Goal: Task Accomplishment & Management: Complete application form

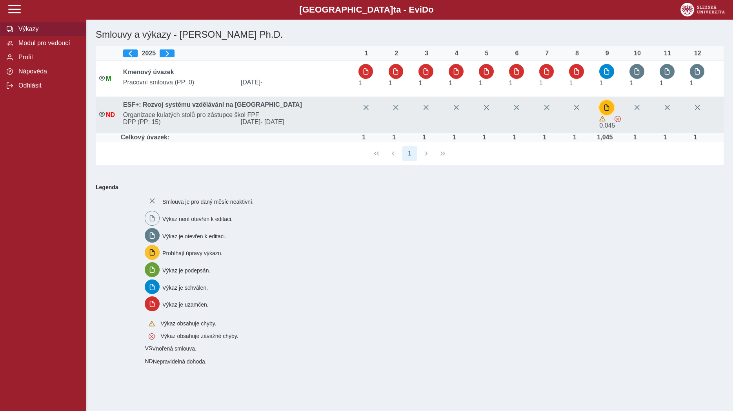
click at [605, 104] on button "button" at bounding box center [606, 107] width 15 height 15
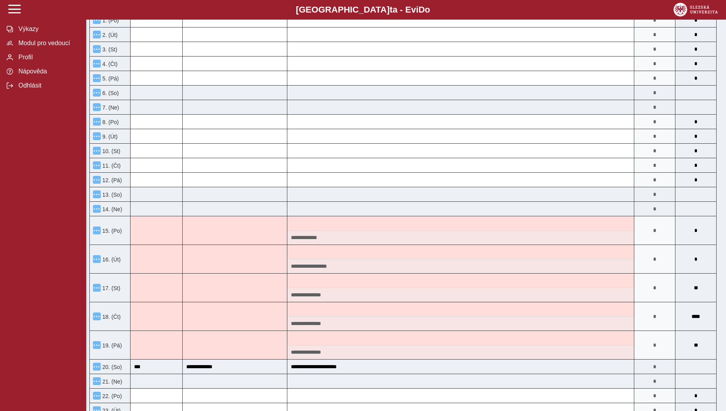
scroll to position [200, 0]
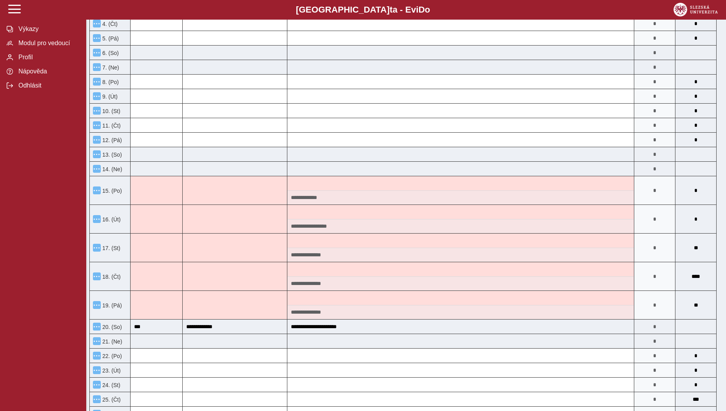
click at [101, 194] on span "15. (Po)" at bounding box center [111, 190] width 21 height 6
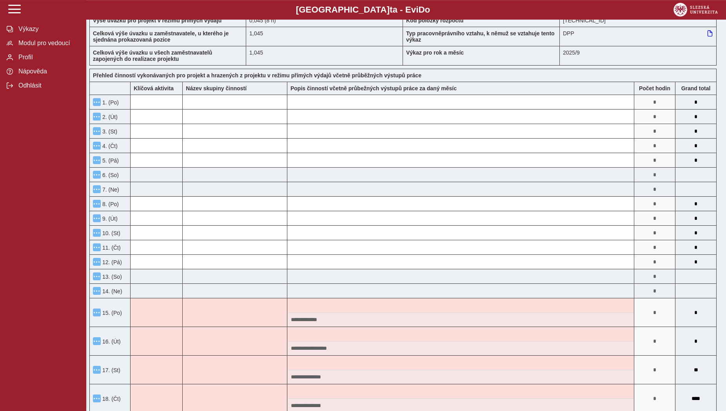
scroll to position [0, 0]
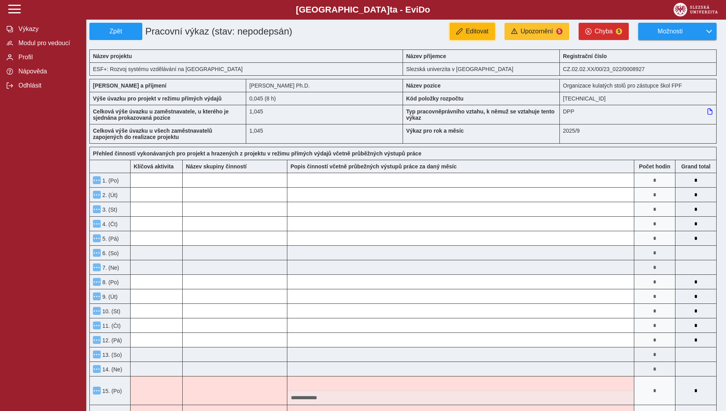
click at [479, 30] on span "Editovat" at bounding box center [477, 31] width 23 height 7
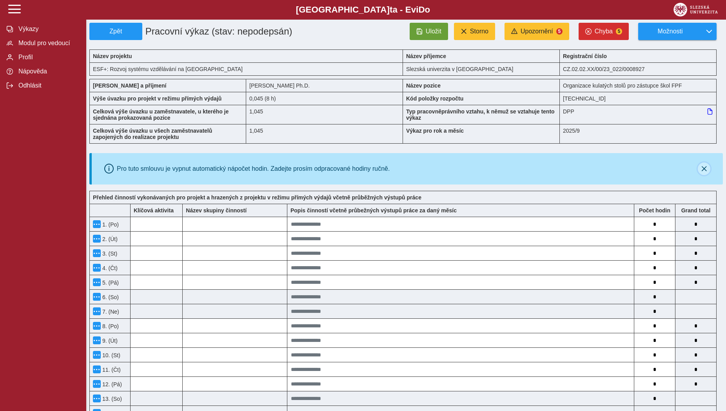
click at [705, 171] on icon "button" at bounding box center [704, 168] width 6 height 6
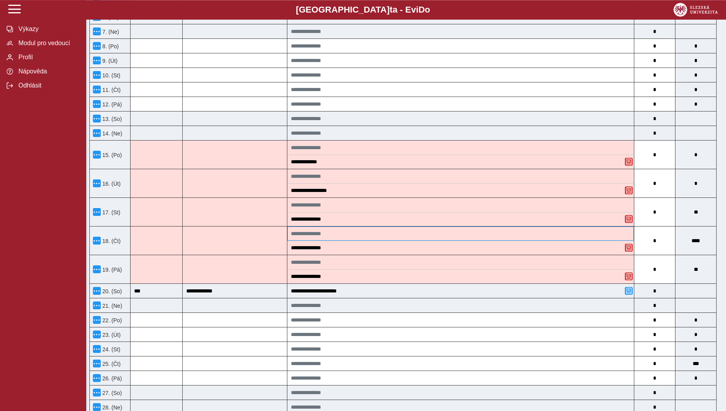
scroll to position [240, 0]
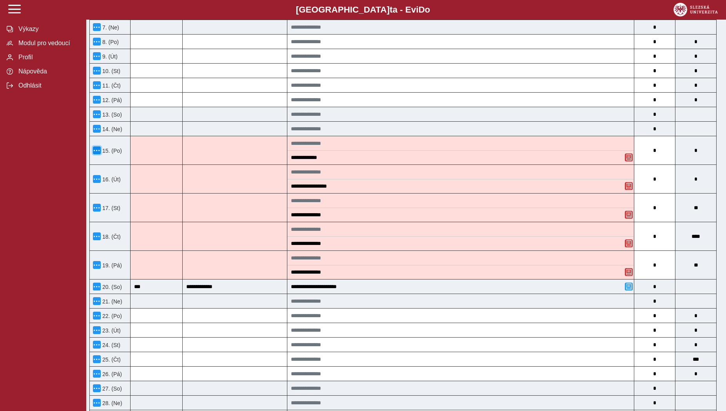
click at [97, 153] on span "button" at bounding box center [97, 150] width 6 height 6
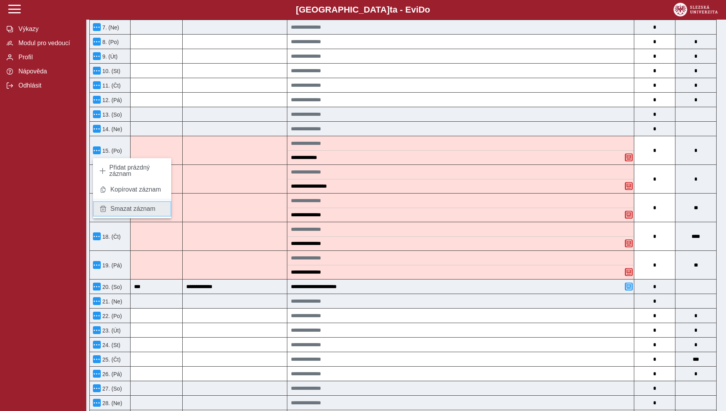
click at [108, 206] on link "Smazat záznam" at bounding box center [132, 209] width 78 height 16
type input "*"
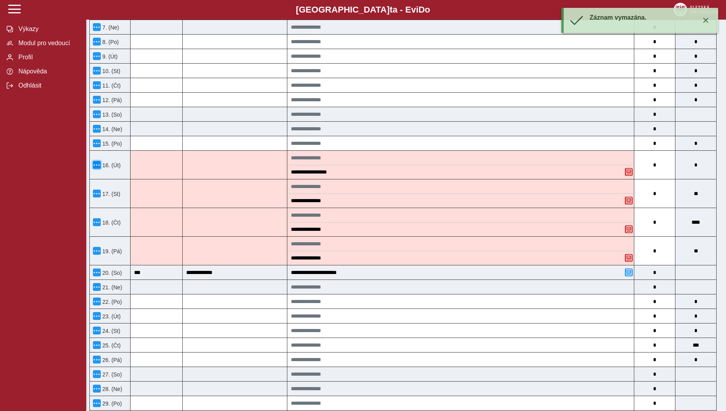
click at [96, 168] on span "button" at bounding box center [97, 165] width 6 height 6
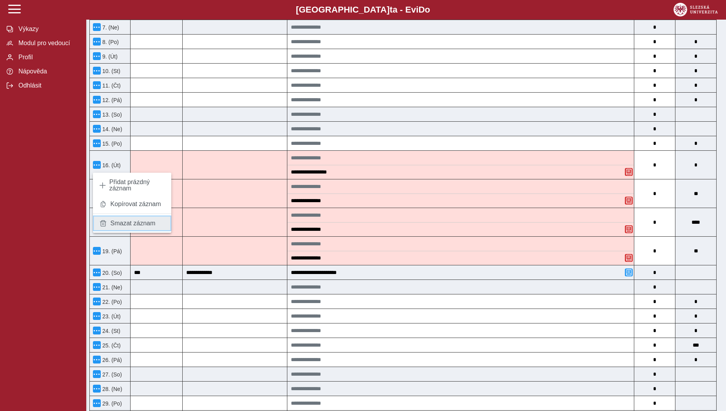
click at [113, 220] on span "Smazat záznam" at bounding box center [133, 223] width 45 height 6
type input "*"
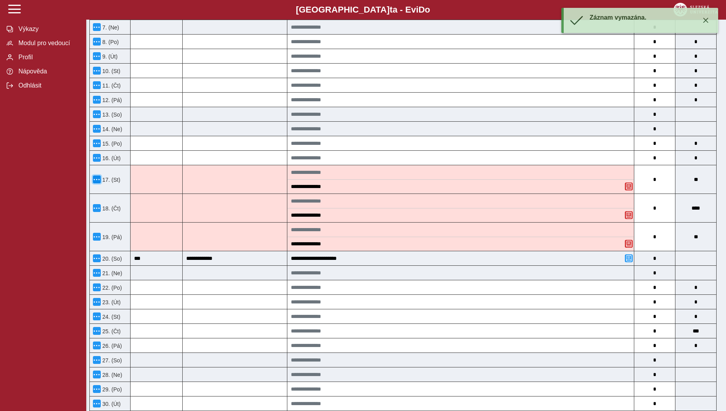
click at [98, 182] on span "button" at bounding box center [97, 179] width 6 height 6
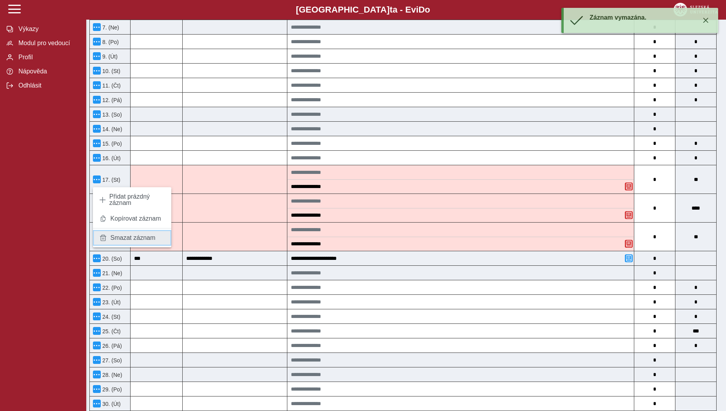
click at [114, 233] on link "Smazat záznam" at bounding box center [132, 238] width 78 height 16
type input "*"
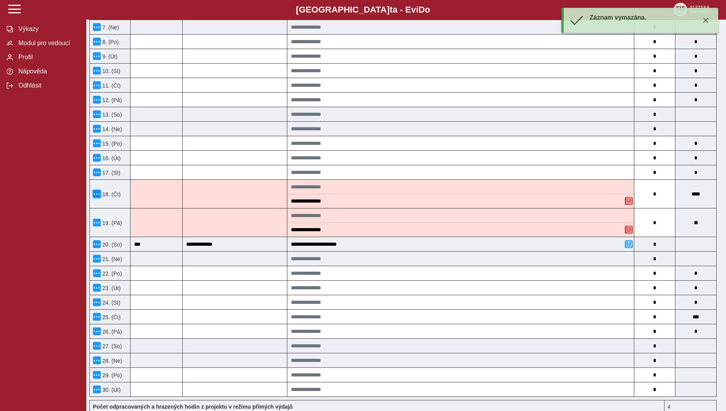
click at [94, 197] on span "button" at bounding box center [97, 194] width 6 height 6
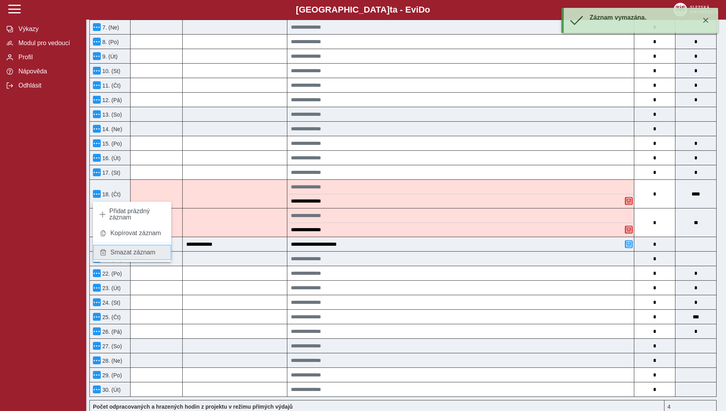
click at [122, 247] on link "Smazat záznam" at bounding box center [132, 252] width 78 height 16
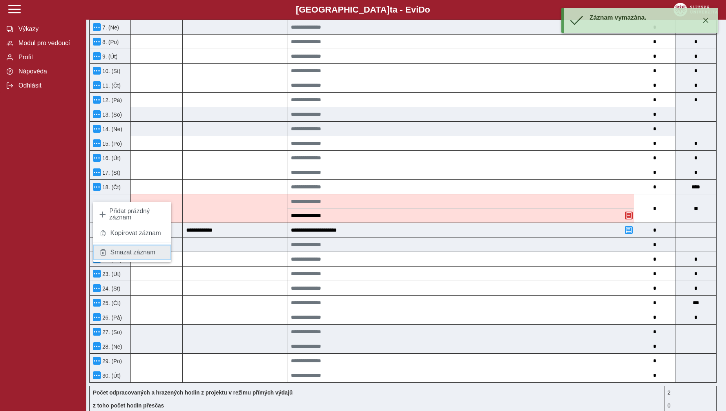
type input "*"
type input "***"
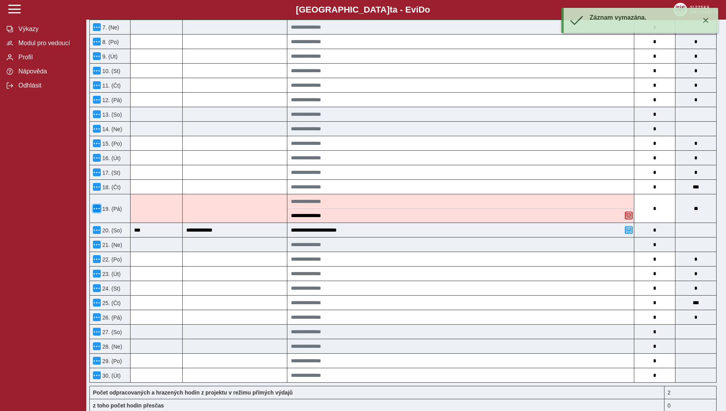
click at [99, 210] on span "button" at bounding box center [97, 208] width 6 height 6
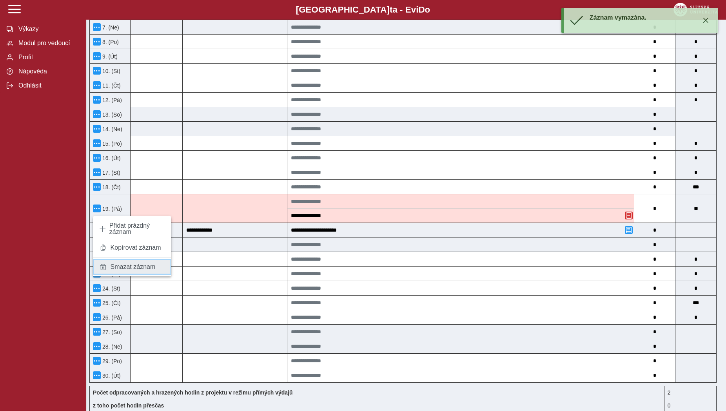
click at [120, 263] on span "Smazat záznam" at bounding box center [133, 266] width 45 height 6
type input "*"
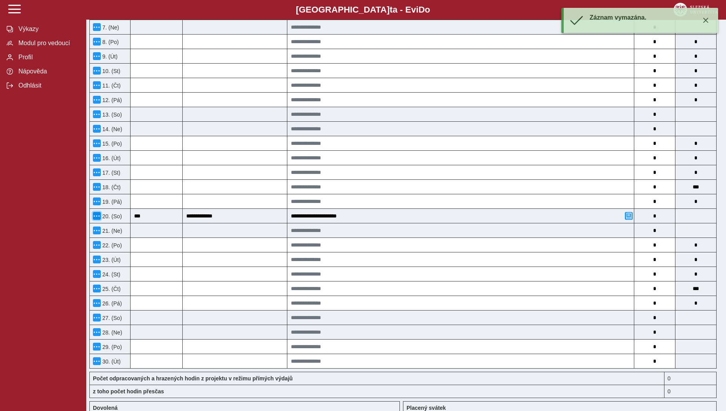
click at [98, 219] on span "button" at bounding box center [97, 216] width 6 height 6
click at [120, 271] on span "Smazat záznam" at bounding box center [133, 274] width 45 height 6
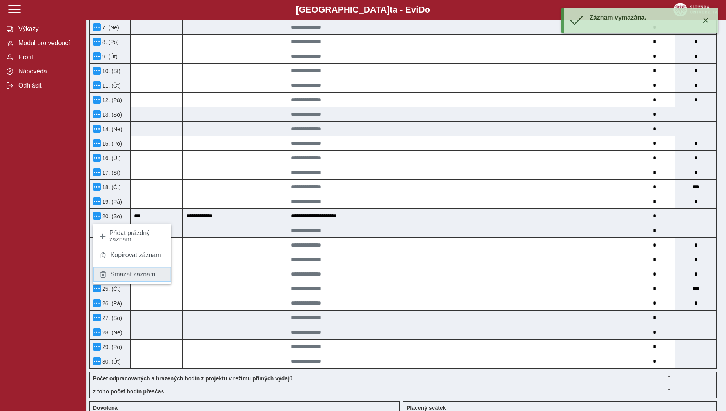
click at [125, 274] on span "Smazat záznam" at bounding box center [133, 274] width 45 height 6
click at [285, 223] on input "**********" at bounding box center [235, 216] width 104 height 14
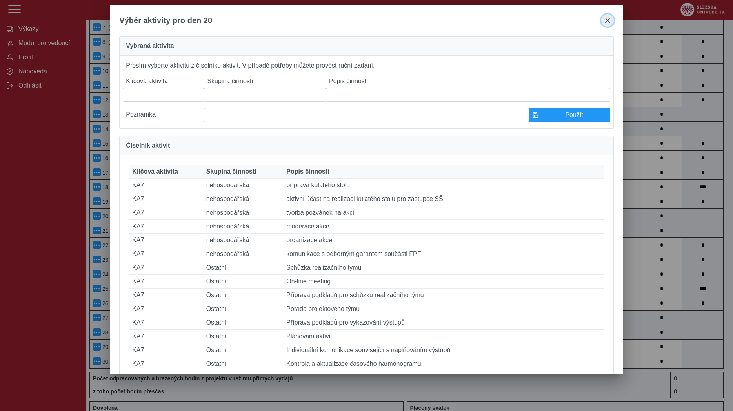
click at [609, 21] on span "close" at bounding box center [607, 20] width 6 height 6
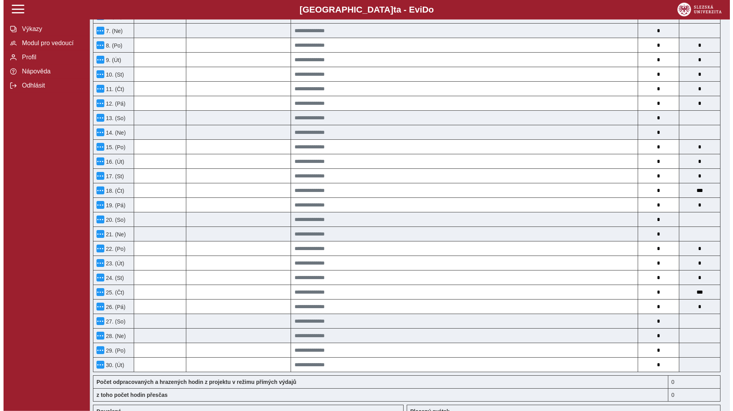
scroll to position [215, 0]
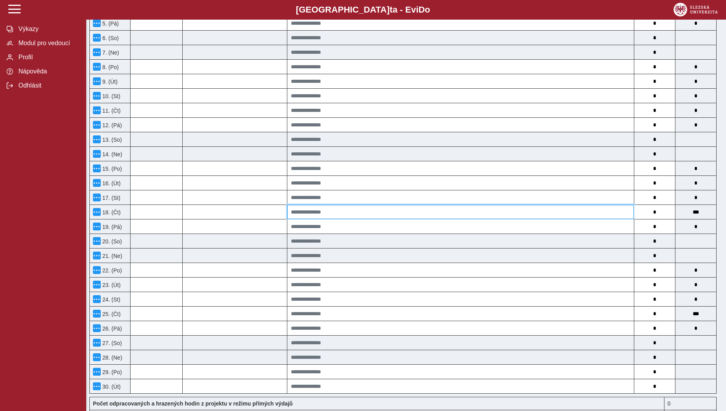
click at [341, 217] on input at bounding box center [460, 212] width 347 height 14
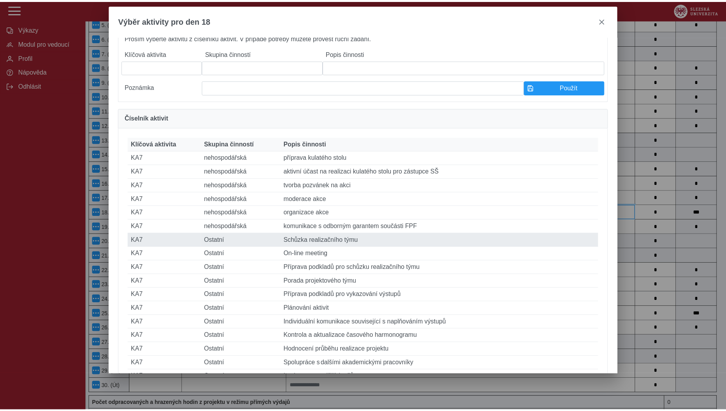
scroll to position [49, 0]
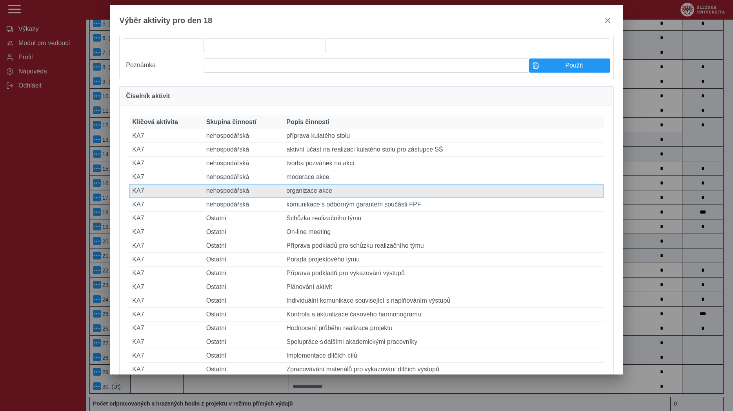
click at [338, 198] on td "Popis činnosti organizace akce" at bounding box center [443, 191] width 320 height 14
type input "***"
type input "**********"
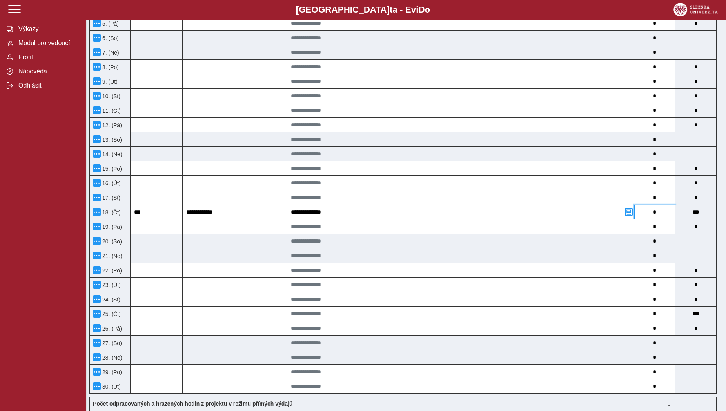
drag, startPoint x: 662, startPoint y: 218, endPoint x: 651, endPoint y: 216, distance: 11.0
click at [651, 216] on input "*" at bounding box center [654, 212] width 41 height 14
type input "*"
type input "****"
type input "*"
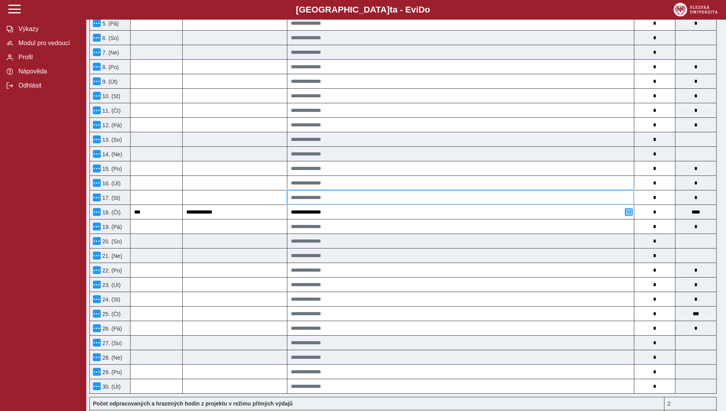
click at [549, 202] on input at bounding box center [460, 197] width 347 height 14
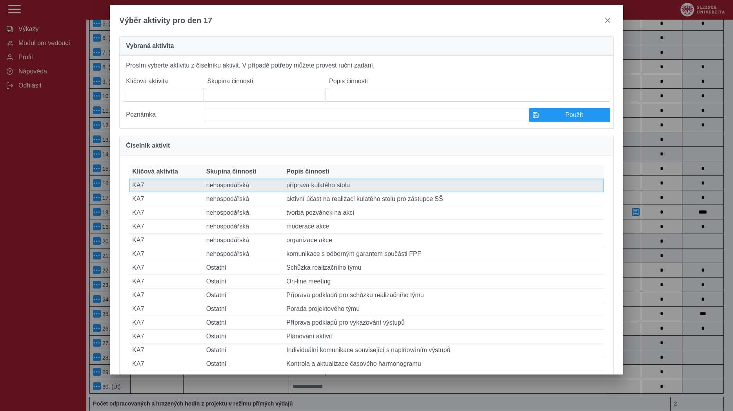
click at [415, 192] on td "Popis činnosti příprava kulatého stolu" at bounding box center [443, 185] width 320 height 14
type input "***"
type input "**********"
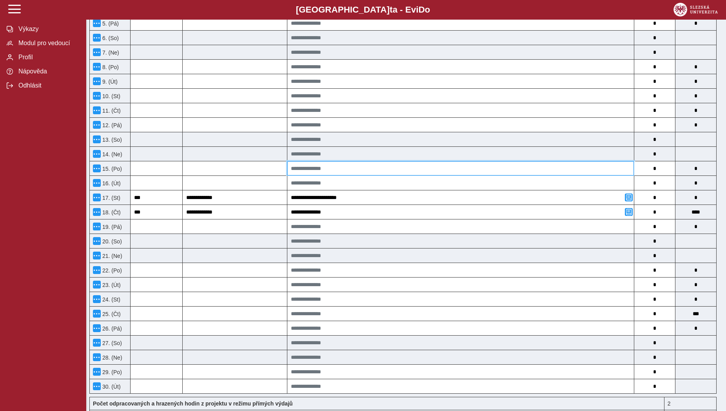
click at [409, 175] on input at bounding box center [460, 168] width 347 height 14
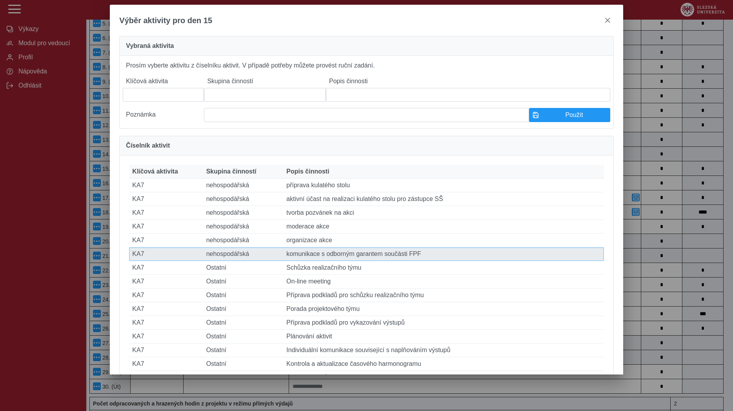
click at [352, 261] on td "Popis činnosti komunikace s odborným garantem součásti FPF" at bounding box center [443, 254] width 320 height 14
type input "***"
type input "**********"
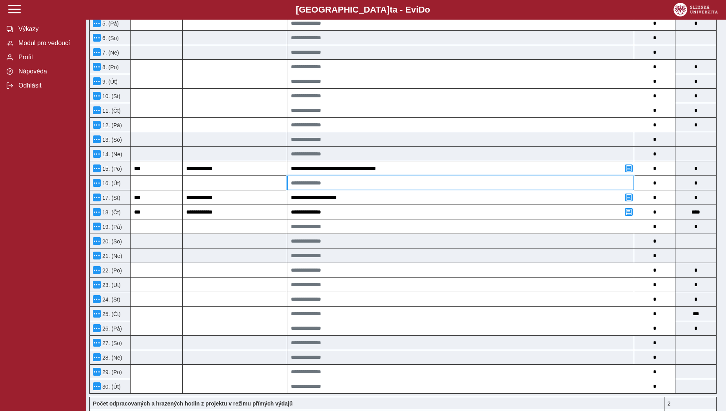
click at [331, 189] on input at bounding box center [460, 183] width 347 height 14
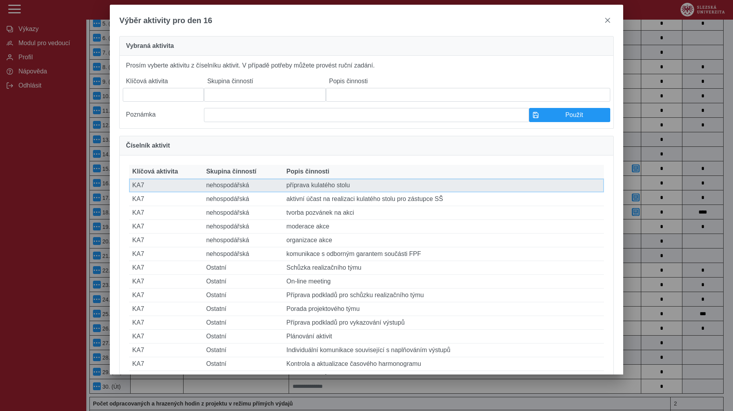
click at [330, 192] on td "Popis činnosti příprava kulatého stolu" at bounding box center [443, 185] width 320 height 14
type input "***"
type input "**********"
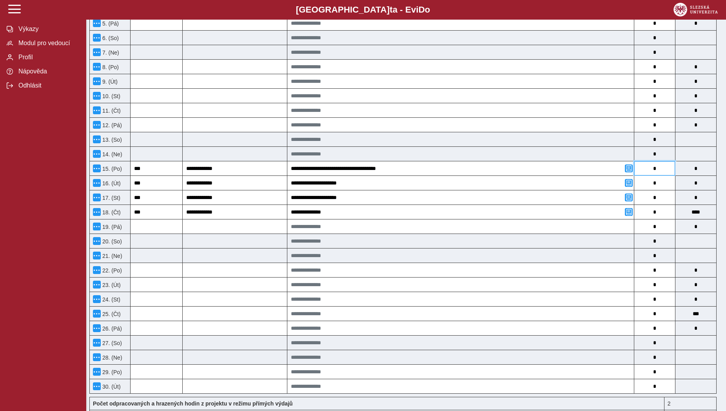
drag, startPoint x: 651, startPoint y: 173, endPoint x: 656, endPoint y: 173, distance: 5.1
click at [656, 173] on input "*" at bounding box center [654, 168] width 41 height 14
type input "*"
type input "**"
type input "*"
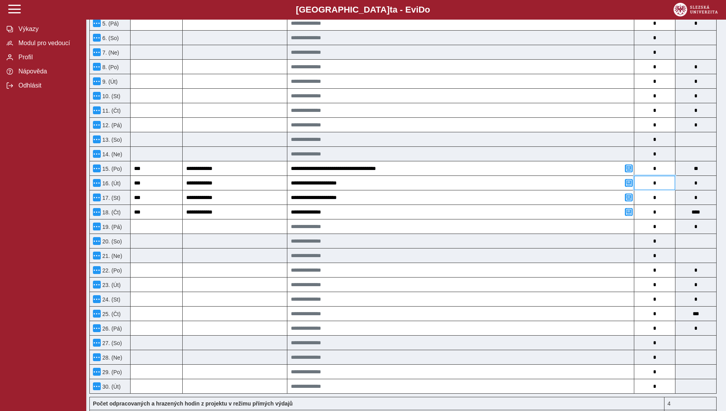
click at [658, 185] on input "*" at bounding box center [654, 183] width 41 height 14
type input "*"
type input "**"
type input "*"
drag, startPoint x: 652, startPoint y: 200, endPoint x: 657, endPoint y: 200, distance: 5.1
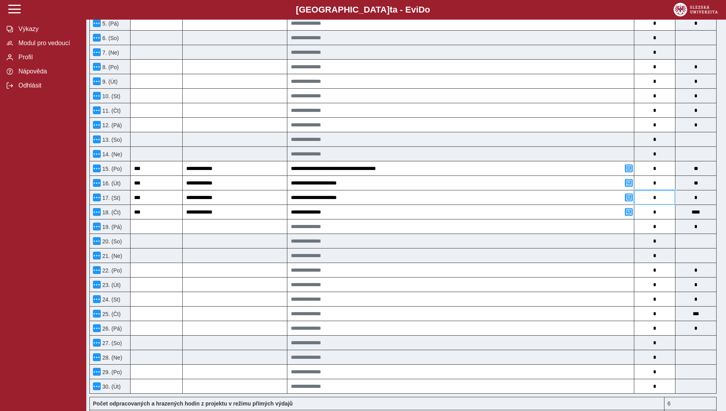
click at [657, 200] on input "*" at bounding box center [654, 197] width 41 height 14
type input "*"
type input "**"
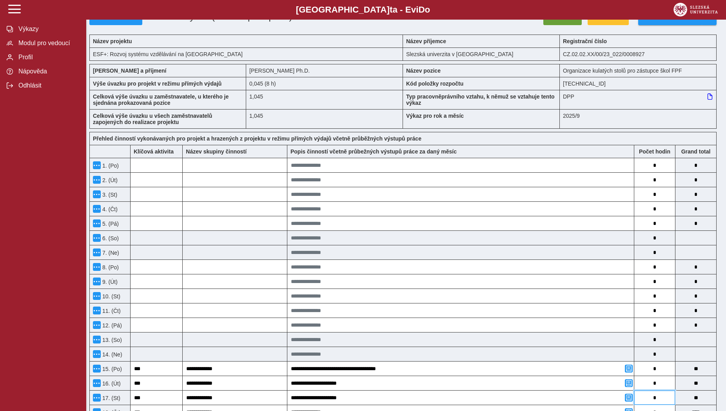
scroll to position [0, 0]
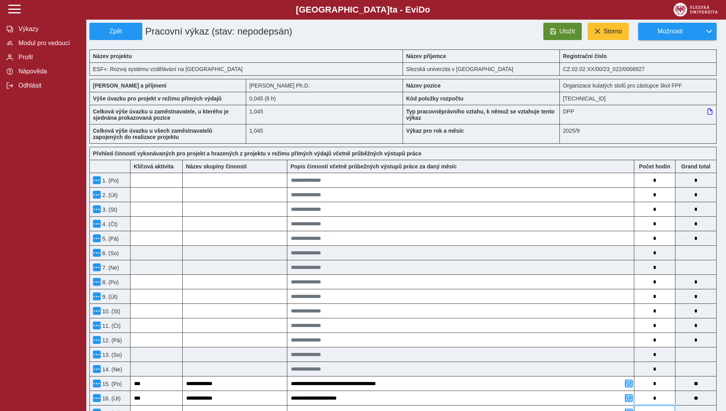
type input "*"
click at [564, 33] on span "Uložit" at bounding box center [568, 31] width 16 height 7
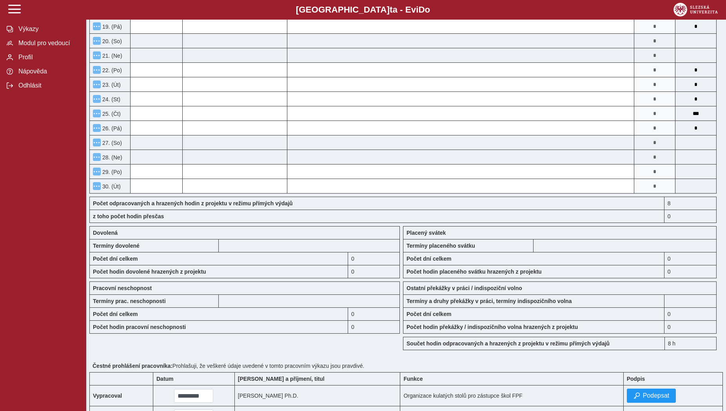
scroll to position [495, 0]
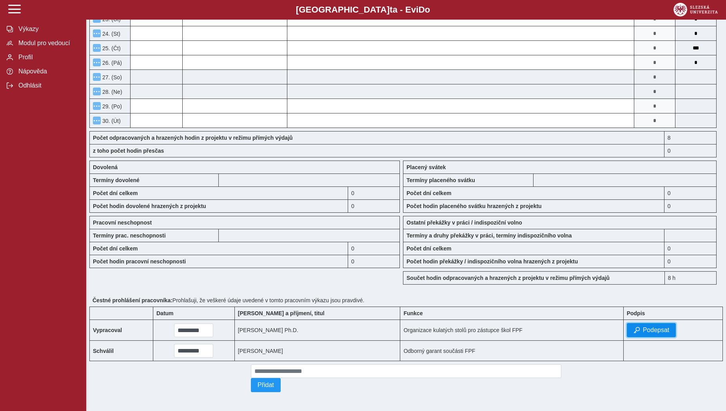
click at [647, 326] on span "Podepsat" at bounding box center [656, 329] width 27 height 7
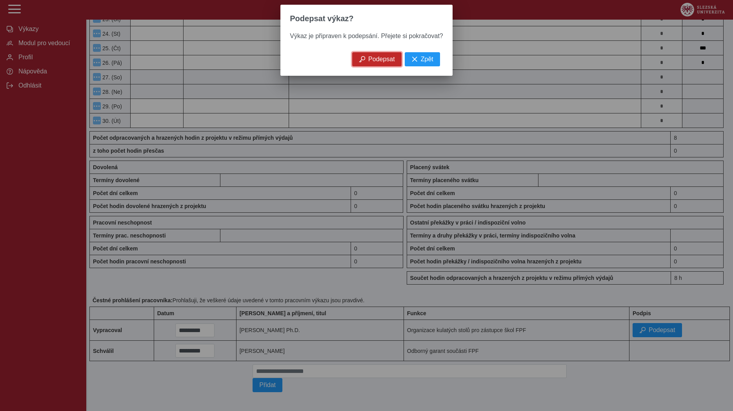
click at [391, 63] on span "Podepsat" at bounding box center [381, 59] width 27 height 7
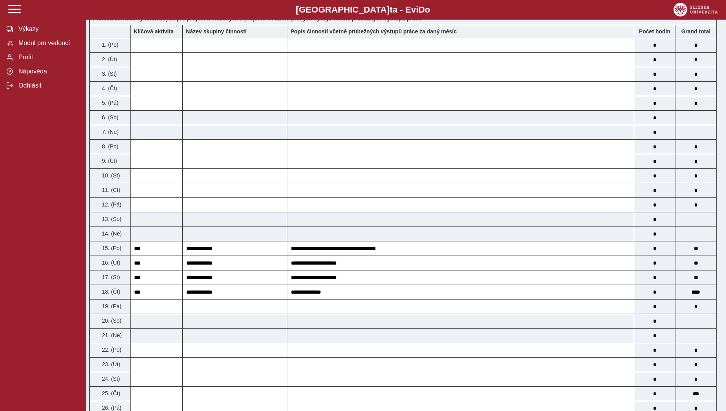
scroll to position [0, 0]
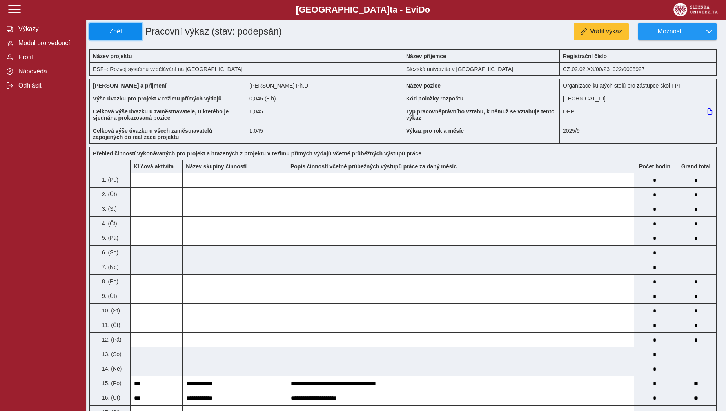
click at [101, 32] on span "Zpět" at bounding box center [116, 31] width 46 height 7
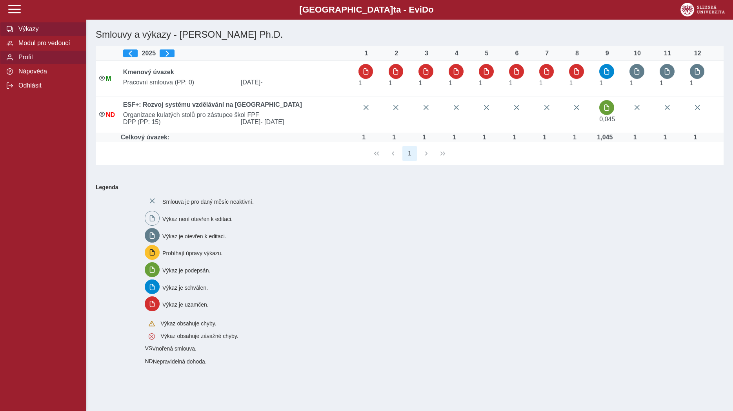
click at [34, 61] on span "Profil" at bounding box center [48, 57] width 64 height 7
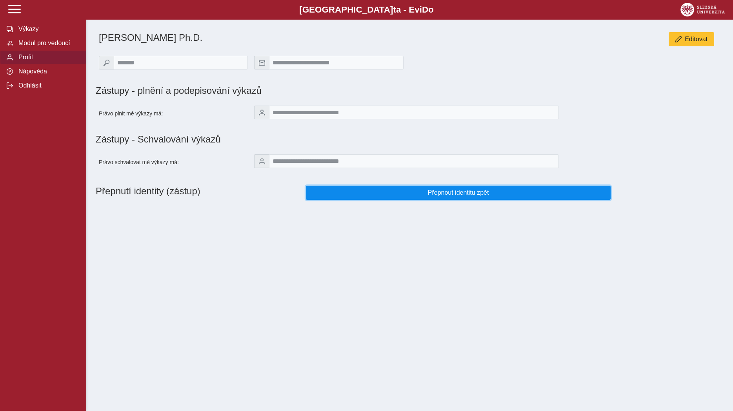
click at [333, 196] on span "Přepnout identitu zpět" at bounding box center [458, 192] width 291 height 7
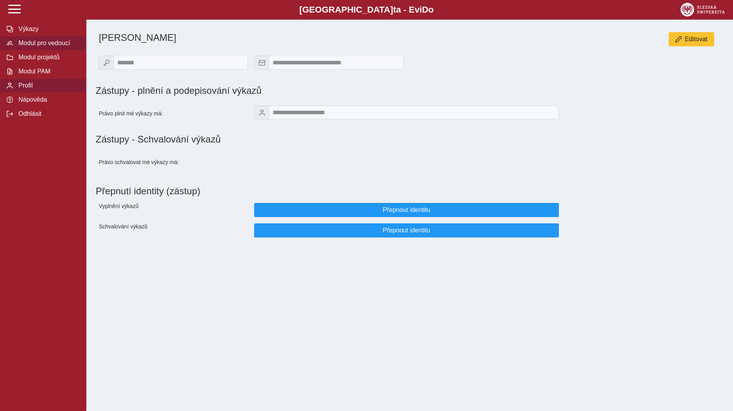
click at [70, 47] on span "Modul pro vedoucí" at bounding box center [48, 43] width 64 height 7
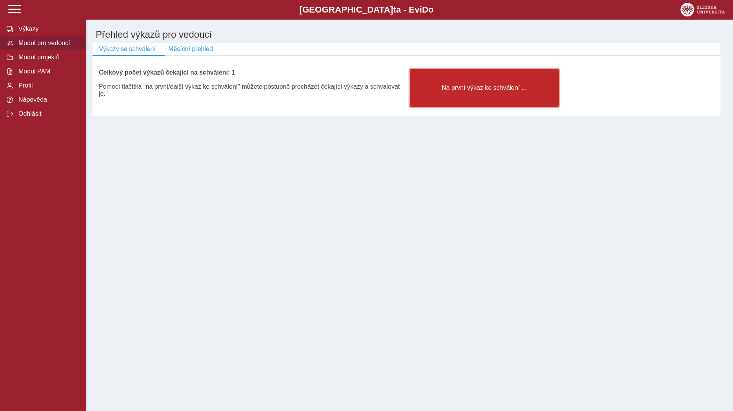
click at [458, 91] on span "Na první výkaz ke schválení ..." at bounding box center [484, 87] width 136 height 7
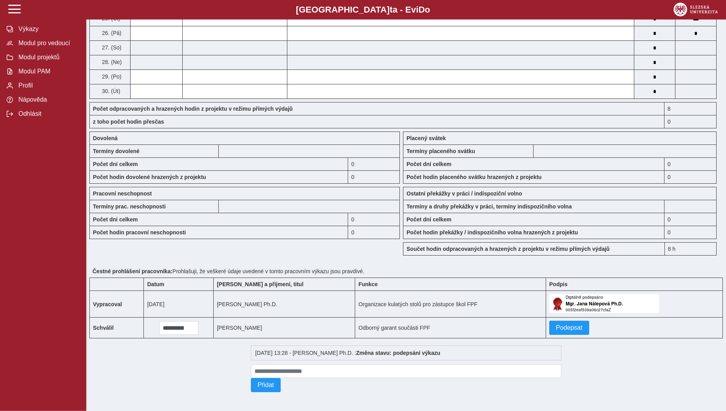
scroll to position [523, 0]
click at [562, 324] on span "Podepsat" at bounding box center [569, 327] width 27 height 7
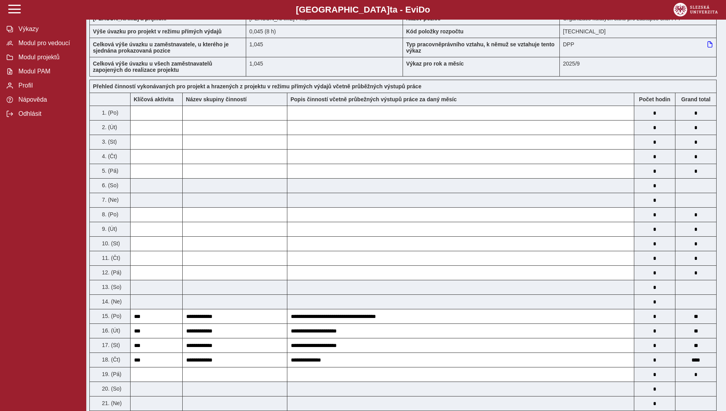
scroll to position [0, 0]
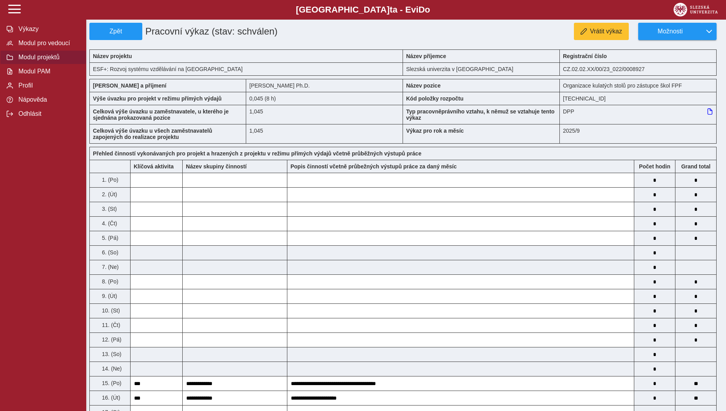
click at [59, 61] on span "Modul projektů" at bounding box center [48, 57] width 64 height 7
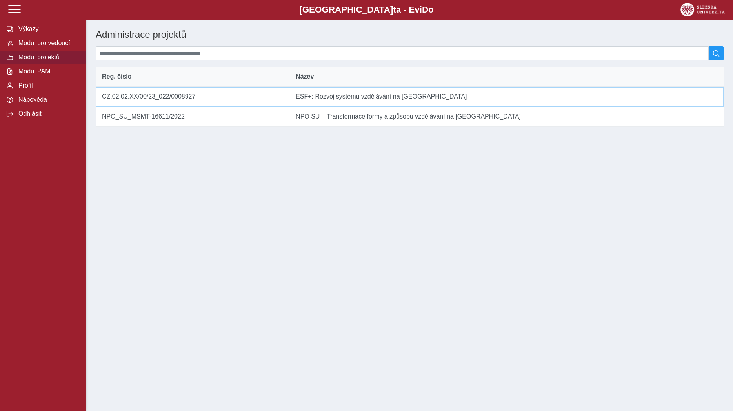
click at [322, 99] on td "Název ESF+: Rozvoj systému vzdělávání na [GEOGRAPHIC_DATA]" at bounding box center [506, 97] width 434 height 20
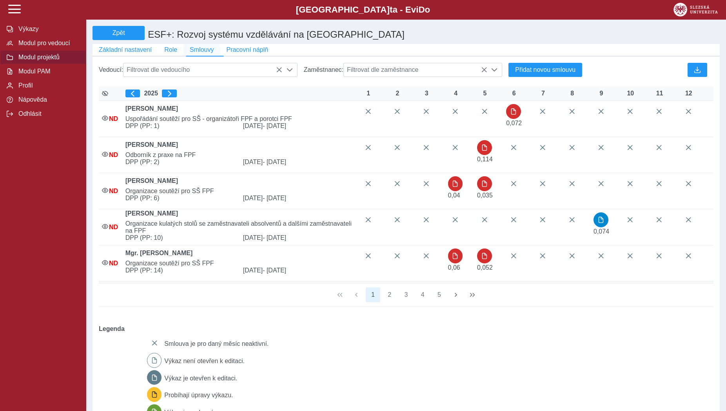
click at [209, 53] on span "Smlouvy" at bounding box center [202, 49] width 24 height 7
click at [420, 302] on button "4" at bounding box center [422, 294] width 15 height 15
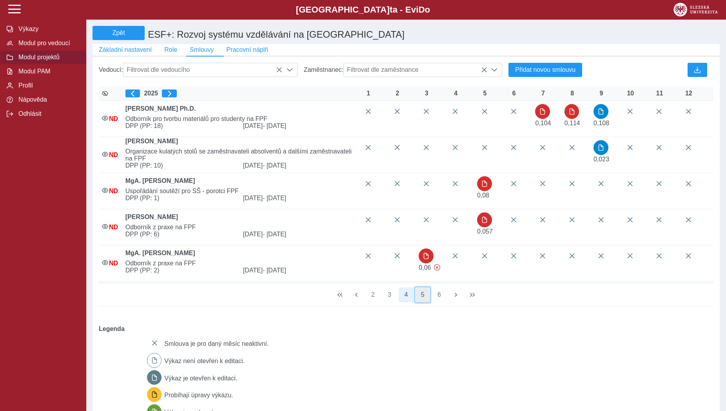
click at [428, 302] on button "5" at bounding box center [422, 294] width 15 height 15
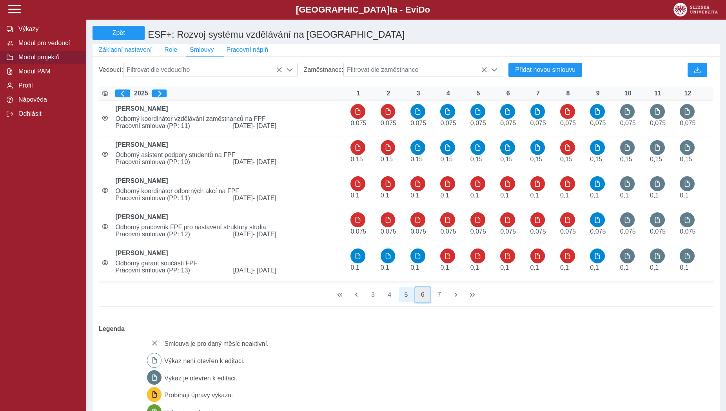
click at [430, 302] on button "6" at bounding box center [422, 294] width 15 height 15
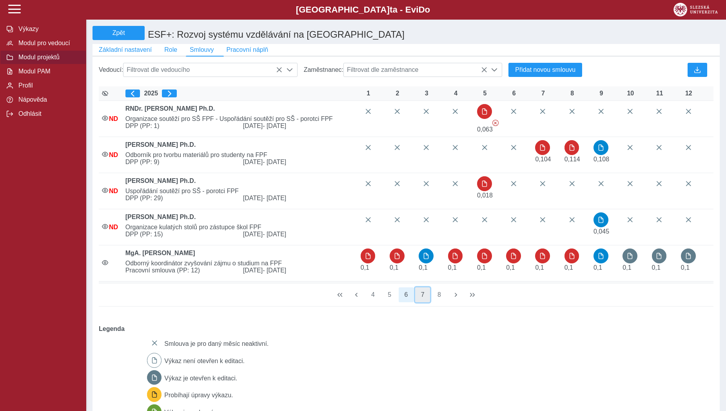
click at [429, 301] on button "7" at bounding box center [422, 294] width 15 height 15
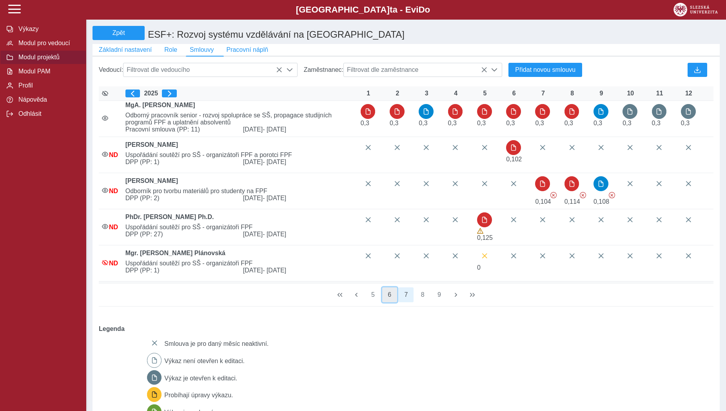
click at [396, 302] on button "6" at bounding box center [389, 294] width 15 height 15
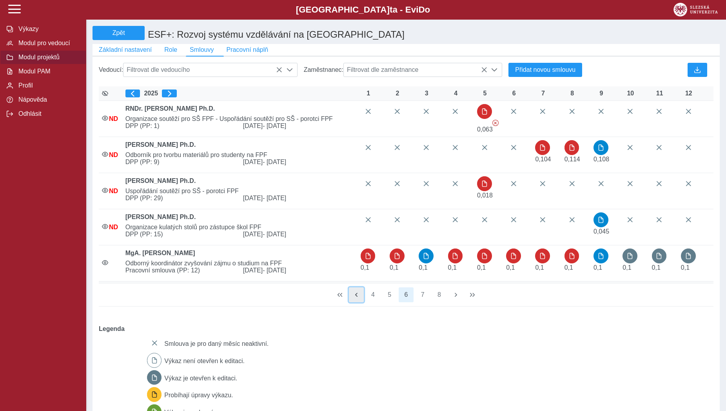
click at [355, 298] on span "button" at bounding box center [356, 294] width 6 height 6
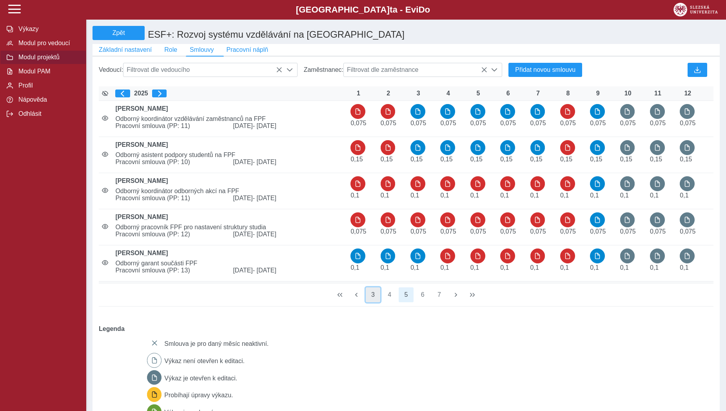
click at [369, 302] on button "3" at bounding box center [373, 294] width 15 height 15
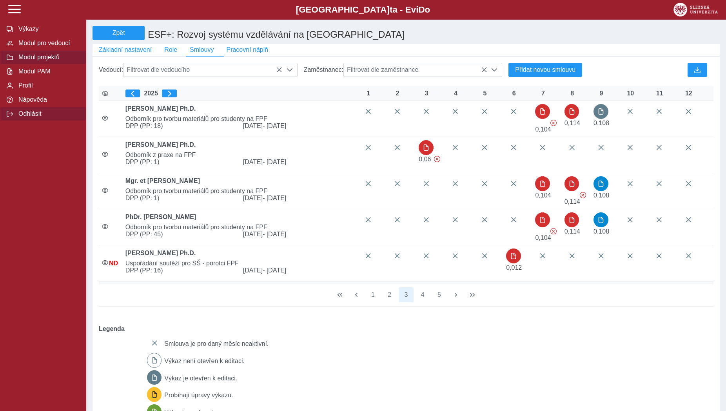
click at [56, 117] on span "Odhlásit" at bounding box center [48, 113] width 64 height 7
